Goal: Task Accomplishment & Management: Use online tool/utility

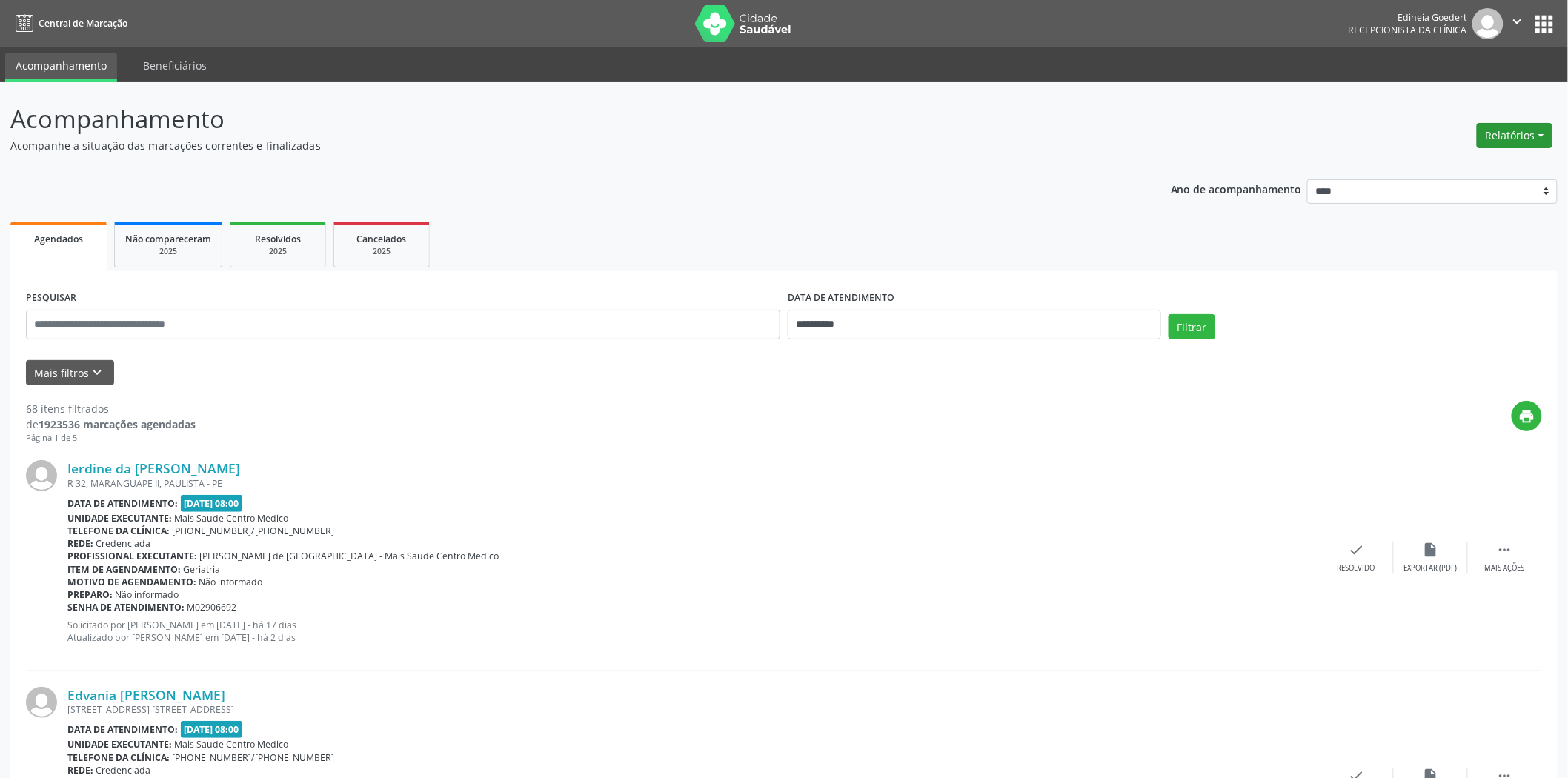
click at [1541, 132] on button "Relatórios" at bounding box center [1514, 135] width 76 height 25
click at [1457, 167] on link "Agendamentos" at bounding box center [1472, 167] width 159 height 21
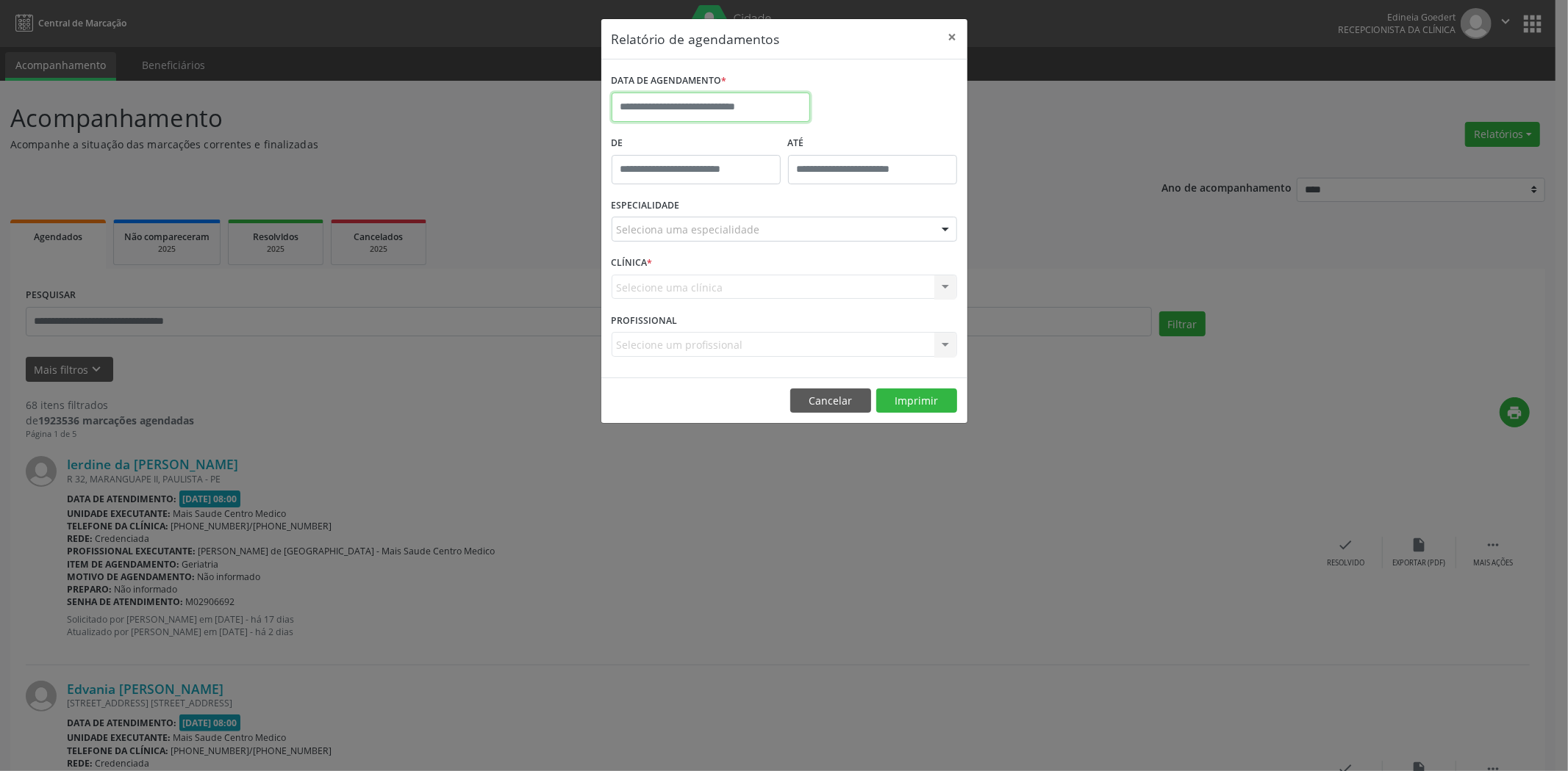
click at [733, 113] on input "text" at bounding box center [710, 108] width 199 height 30
click at [696, 240] on span "16" at bounding box center [691, 242] width 29 height 29
type input "**********"
click at [696, 240] on span "16" at bounding box center [691, 242] width 29 height 29
click at [696, 240] on div "Seleciona uma especialidade" at bounding box center [783, 228] width 345 height 25
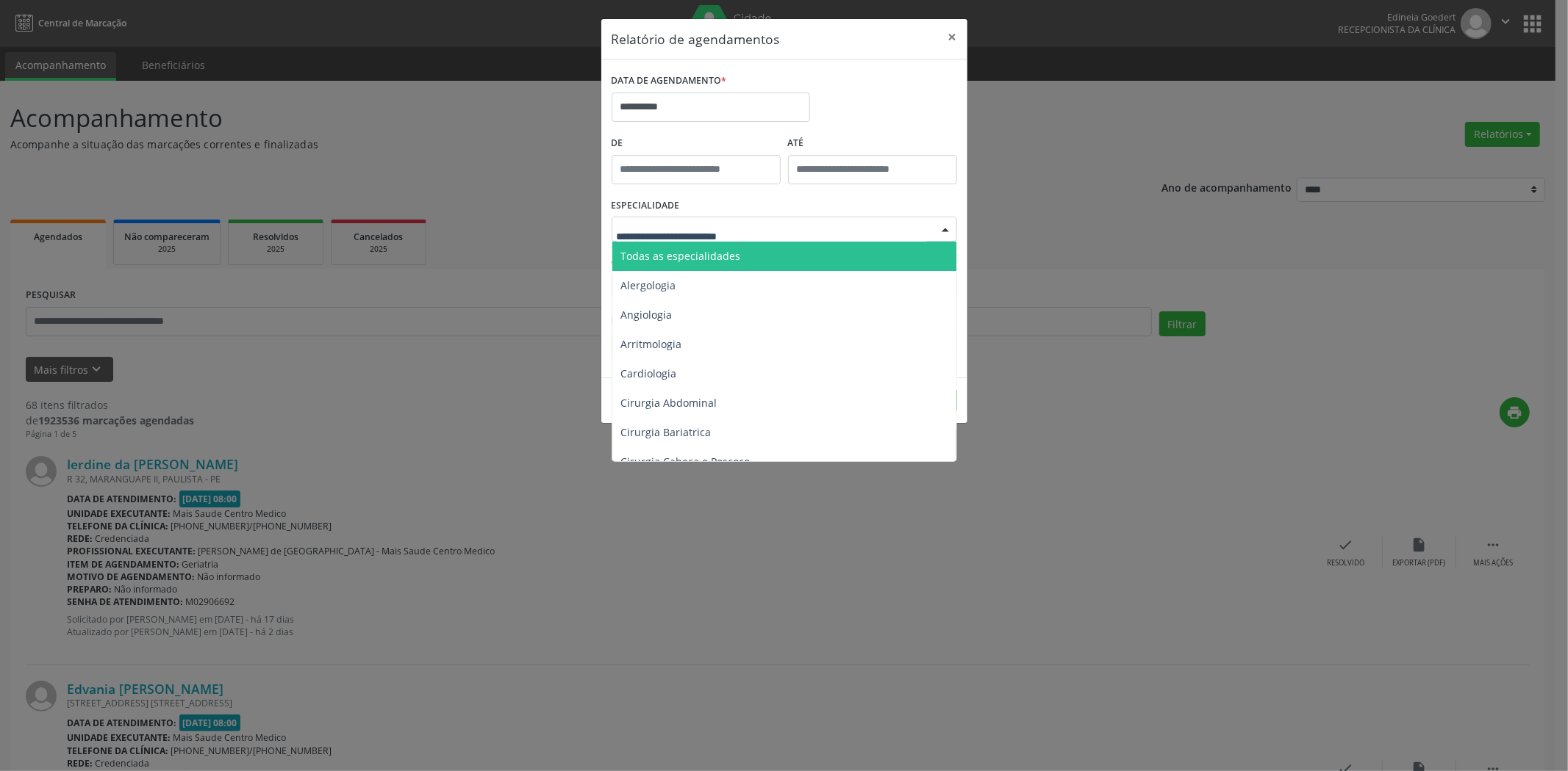
click at [698, 251] on span "Todas as especialidades" at bounding box center [680, 256] width 120 height 14
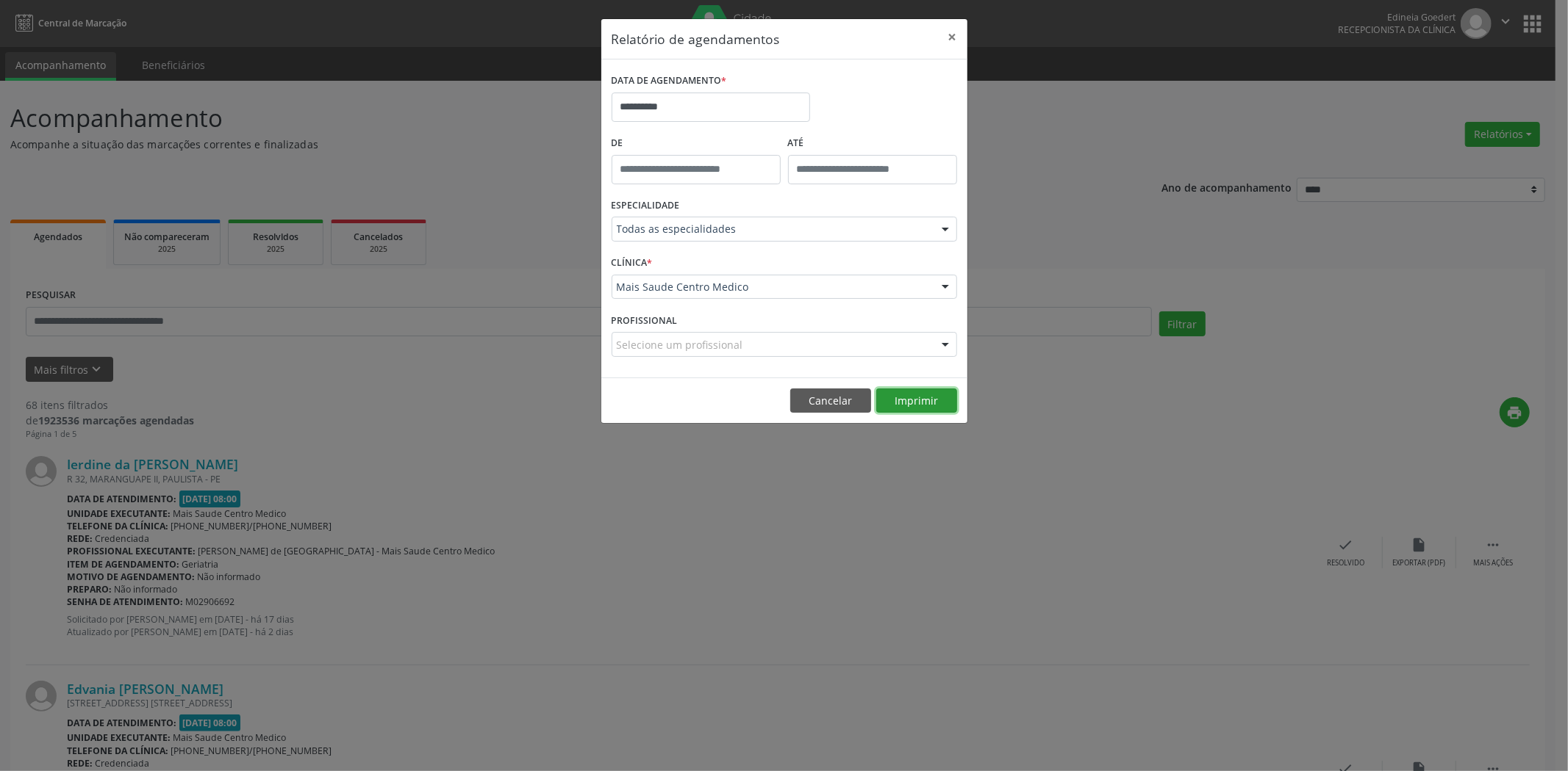
click at [914, 401] on button "Imprimir" at bounding box center [916, 400] width 81 height 25
click at [876, 388] on button "Imprimir" at bounding box center [916, 400] width 81 height 25
